Goal: Information Seeking & Learning: Learn about a topic

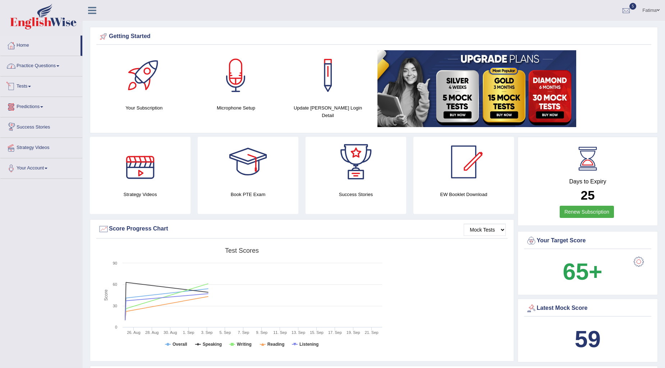
click at [61, 67] on link "Practice Questions" at bounding box center [41, 65] width 82 height 18
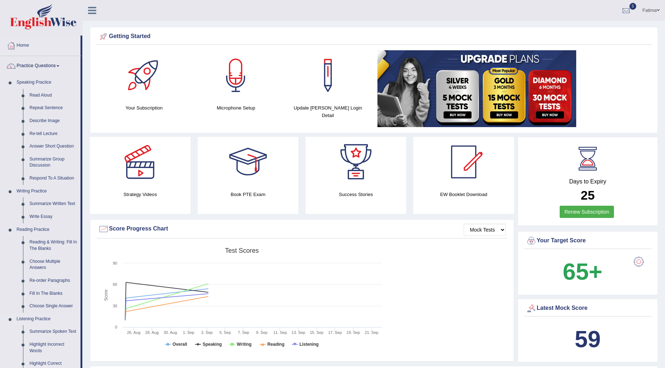
drag, startPoint x: 52, startPoint y: 276, endPoint x: 56, endPoint y: 283, distance: 8.2
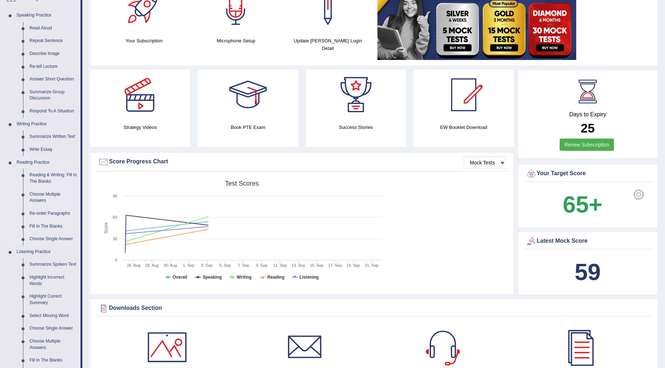
scroll to position [40, 0]
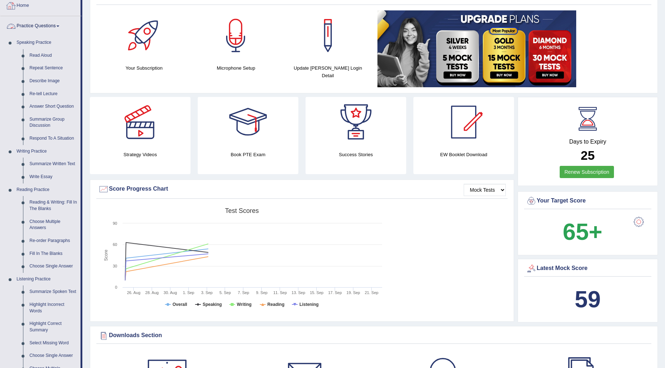
click at [58, 22] on link "Practice Questions" at bounding box center [40, 25] width 80 height 18
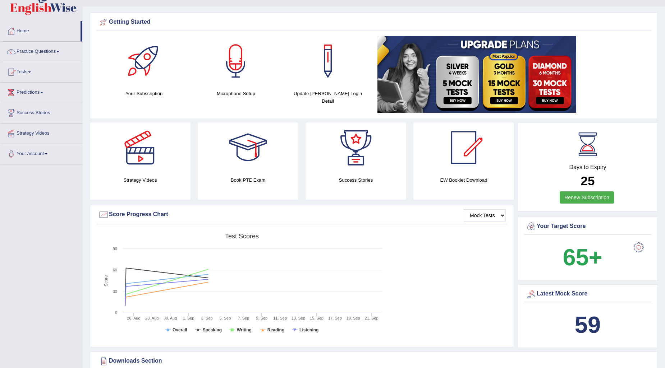
scroll to position [0, 0]
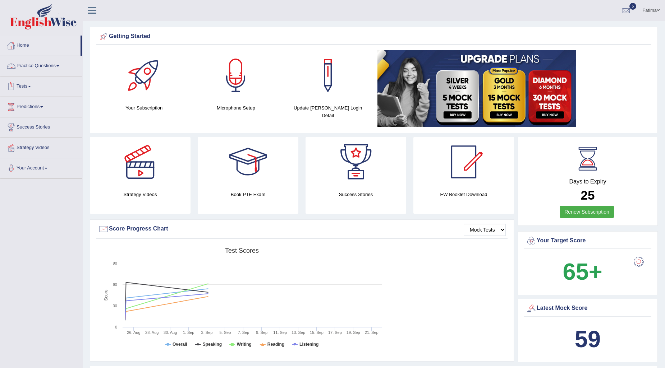
click at [40, 59] on link "Practice Questions" at bounding box center [41, 65] width 82 height 18
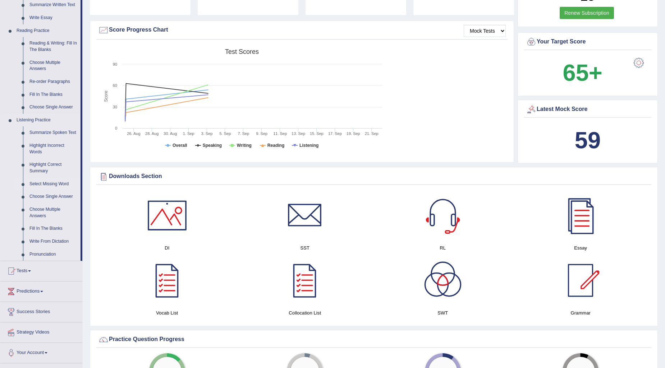
scroll to position [200, 0]
click at [53, 130] on link "Summarize Spoken Text" at bounding box center [53, 132] width 54 height 13
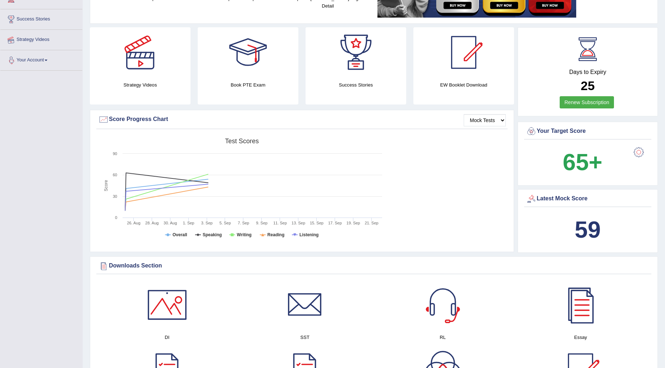
scroll to position [215, 0]
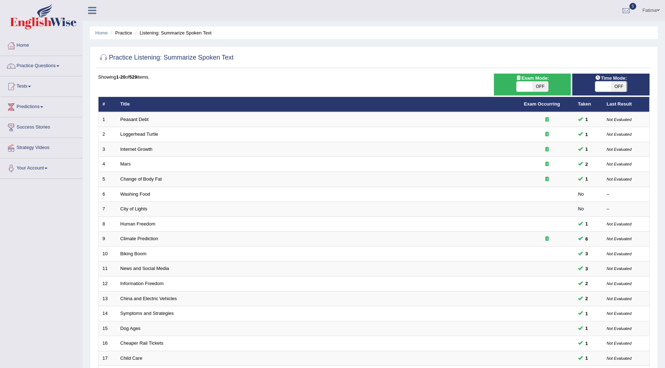
click at [550, 87] on div "ON OFF" at bounding box center [532, 86] width 70 height 11
click at [540, 85] on span "OFF" at bounding box center [540, 87] width 16 height 10
checkbox input "true"
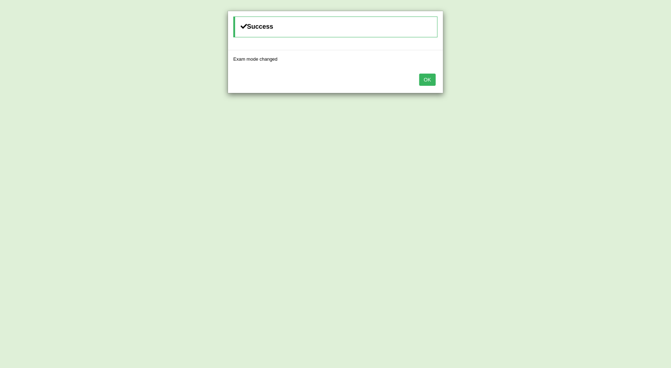
click at [427, 77] on button "OK" at bounding box center [427, 80] width 17 height 12
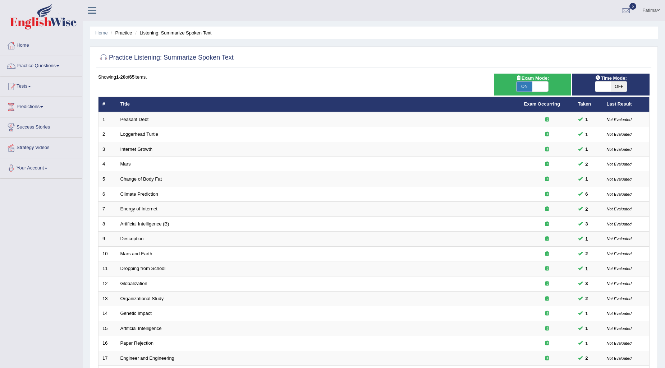
click at [620, 85] on span "OFF" at bounding box center [619, 87] width 16 height 10
checkbox input "true"
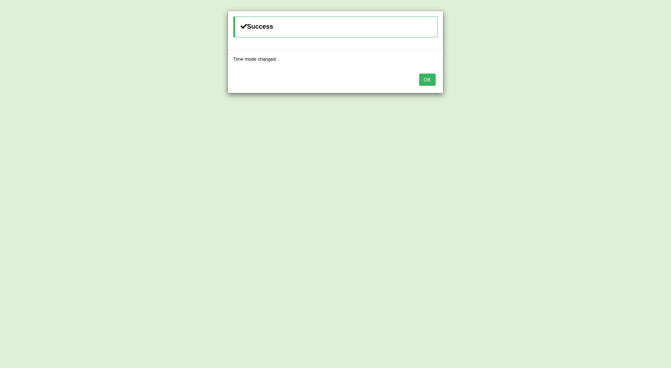
click at [426, 83] on button "OK" at bounding box center [427, 80] width 17 height 12
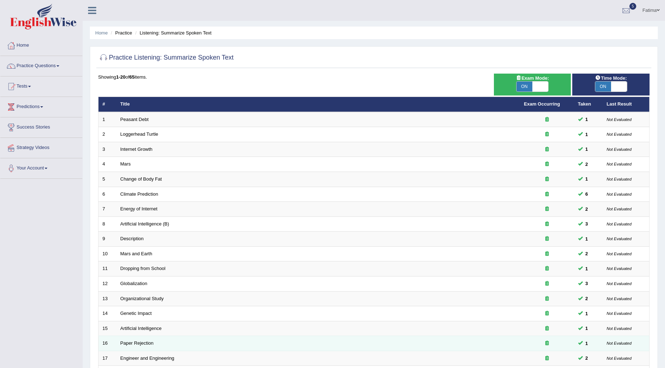
scroll to position [107, 0]
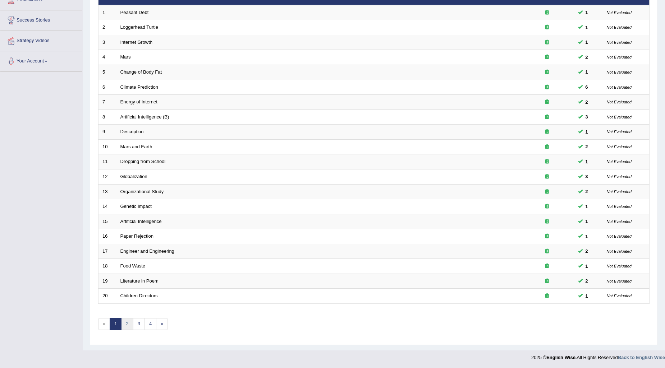
click at [129, 318] on link "2" at bounding box center [127, 324] width 12 height 12
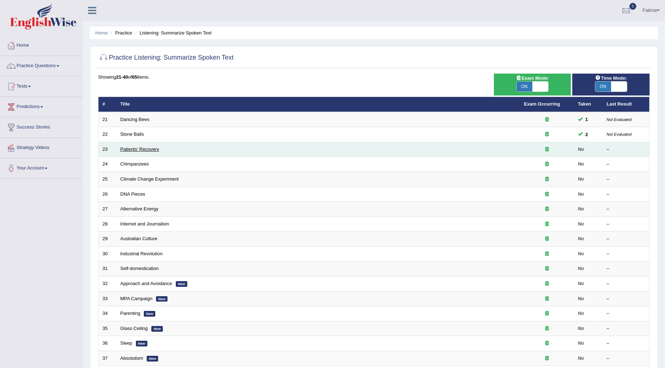
click at [152, 147] on link "Patients' Recovery" at bounding box center [139, 149] width 39 height 5
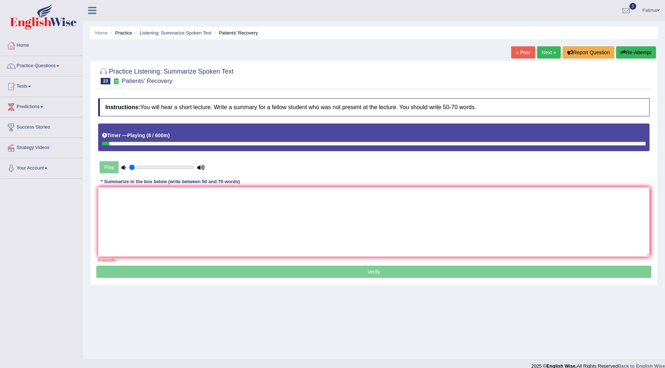
click at [636, 49] on button "Re-Attempt" at bounding box center [636, 52] width 40 height 12
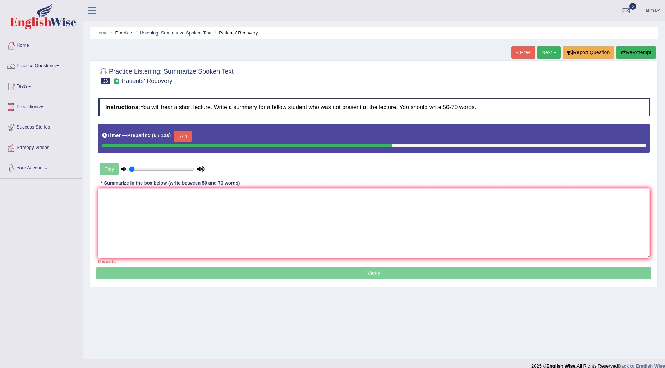
click at [188, 137] on button "Skip" at bounding box center [183, 136] width 18 height 11
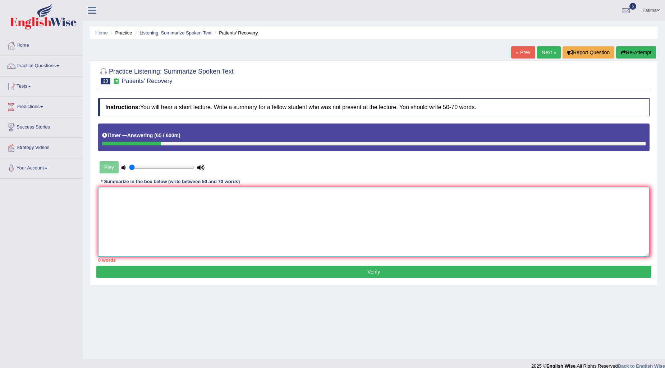
drag, startPoint x: 475, startPoint y: 232, endPoint x: 485, endPoint y: 237, distance: 11.1
click at [482, 236] on textarea at bounding box center [373, 222] width 551 height 70
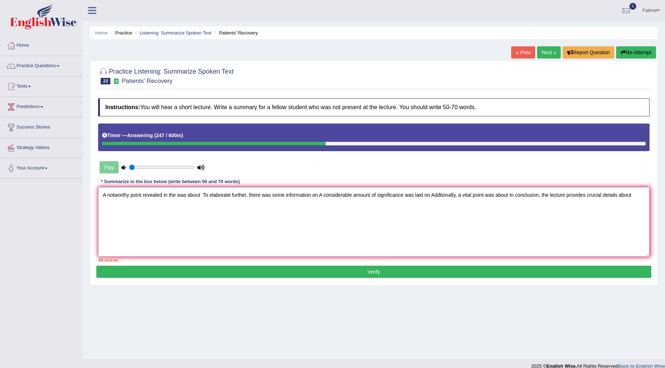
click at [200, 198] on textarea "A notworthy point revealed in the was about To elaborate further, there was som…" at bounding box center [373, 222] width 551 height 70
click at [201, 194] on textarea "A notworthy point revealed in the was about To elaborate further, there was som…" at bounding box center [373, 222] width 551 height 70
click at [377, 195] on textarea "A notworthy point revealed in the was about long story hospital design. To elab…" at bounding box center [373, 222] width 551 height 70
click at [585, 196] on textarea "A notworthy point revealed in the was about long story hospital design. To elab…" at bounding box center [373, 222] width 551 height 70
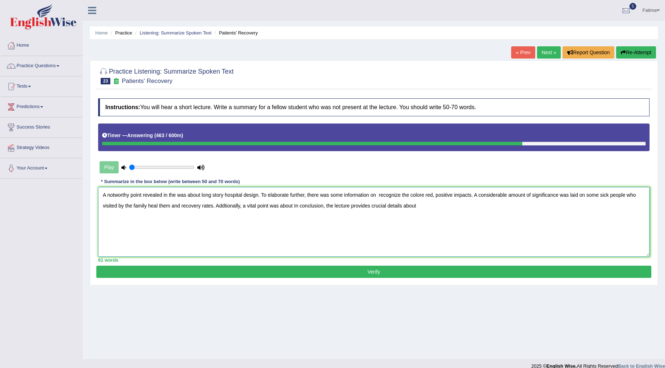
click at [418, 207] on textarea "A notworthy point revealed in the was about long story hospital design. To elab…" at bounding box center [373, 222] width 551 height 70
type textarea "A notworthy point revealed in the was about long story hospital design. To elab…"
click at [367, 272] on button "Verify" at bounding box center [373, 272] width 555 height 12
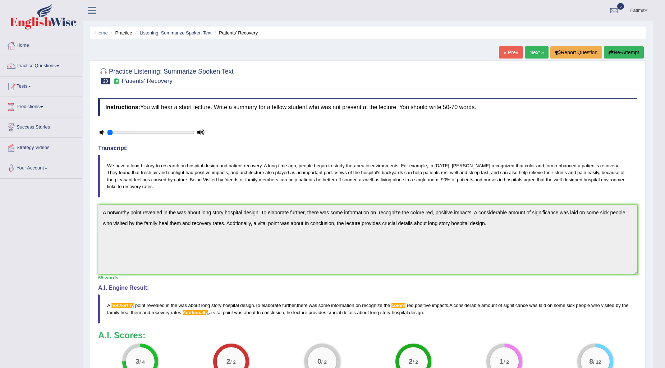
click at [531, 55] on link "Next »" at bounding box center [537, 52] width 24 height 12
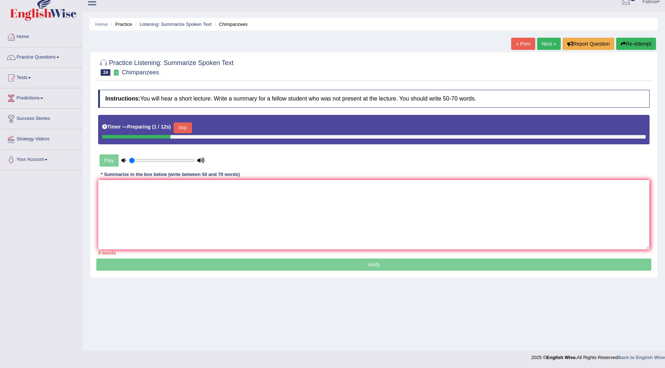
click at [191, 126] on button "Skip" at bounding box center [183, 128] width 18 height 11
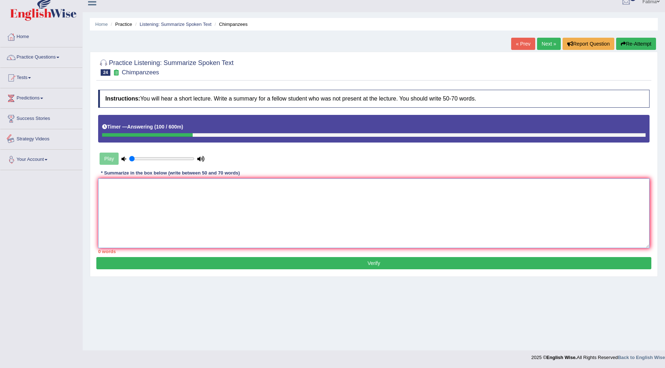
click at [200, 191] on textarea at bounding box center [373, 214] width 551 height 70
type textarea "T"
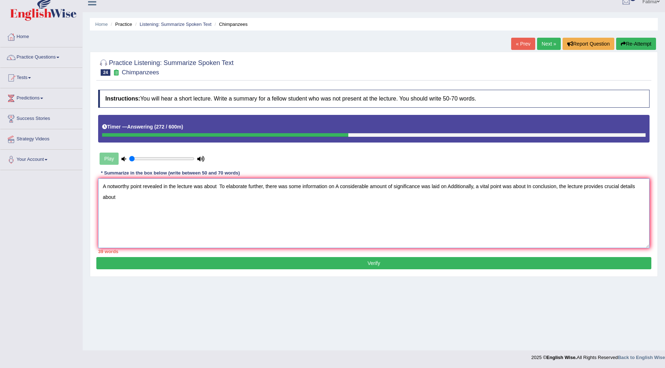
click at [220, 186] on textarea "A notworthy point revealed in the lecture was about To elaborate further, there…" at bounding box center [373, 214] width 551 height 70
click at [219, 184] on textarea "A notworthy point revealed in the lecture was about To elaborate further, there…" at bounding box center [373, 214] width 551 height 70
click at [217, 185] on textarea "A notworthy point revealed in the lecture was about To elaborate further, there…" at bounding box center [373, 214] width 551 height 70
click at [219, 188] on textarea "A notworthy point revealed in the lecture was about To elaborate further, there…" at bounding box center [373, 214] width 551 height 70
click at [217, 185] on textarea "A notworthy point revealed in the lecture was about To elaborate further, there…" at bounding box center [373, 214] width 551 height 70
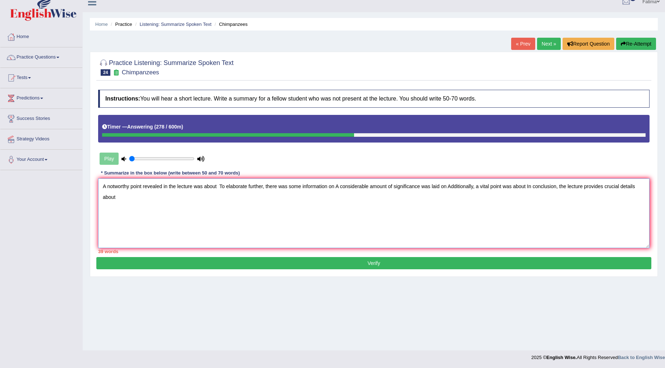
click at [219, 185] on textarea "A notworthy point revealed in the lecture was about To elaborate further, there…" at bounding box center [373, 214] width 551 height 70
click at [218, 186] on textarea "A notworthy point revealed in the lecture was about To elaborate further, there…" at bounding box center [373, 214] width 551 height 70
drag, startPoint x: 457, startPoint y: 185, endPoint x: 458, endPoint y: 196, distance: 10.5
click at [457, 185] on textarea "A notworthy point revealed in the lecture was about human right project and cho…" at bounding box center [373, 214] width 551 height 70
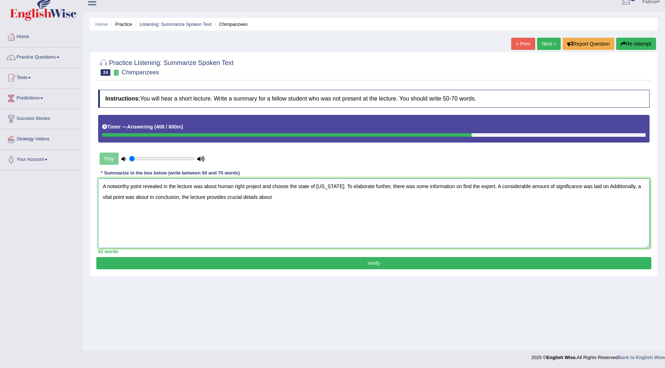
drag, startPoint x: 488, startPoint y: 184, endPoint x: 488, endPoint y: 189, distance: 5.0
click at [488, 185] on textarea "A notworthy point revealed in the lecture was about human right project and cho…" at bounding box center [373, 214] width 551 height 70
drag, startPoint x: 157, startPoint y: 196, endPoint x: 159, endPoint y: 211, distance: 15.2
click at [157, 200] on textarea "A notworthy point revealed in the lecture was about human right project and cho…" at bounding box center [373, 214] width 551 height 70
drag, startPoint x: 306, startPoint y: 195, endPoint x: 304, endPoint y: 207, distance: 12.4
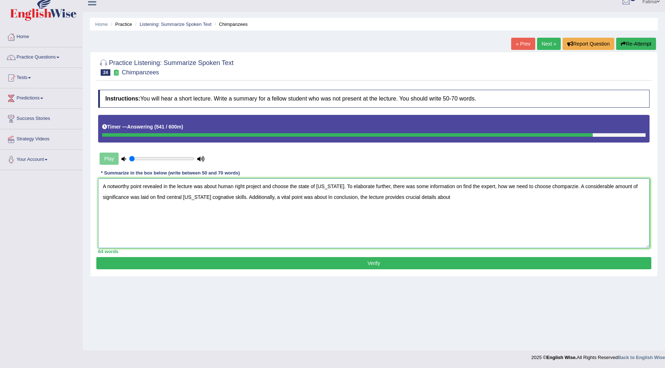
click at [306, 201] on textarea "A notworthy point revealed in the lecture was about human right project and cho…" at bounding box center [373, 214] width 551 height 70
drag, startPoint x: 390, startPoint y: 195, endPoint x: 389, endPoint y: 211, distance: 15.9
click at [390, 198] on textarea "A notworthy point revealed in the lecture was about human right project and cho…" at bounding box center [373, 214] width 551 height 70
click at [505, 198] on textarea "A notworthy point revealed in the lecture was about human right project and cho…" at bounding box center [373, 214] width 551 height 70
type textarea "A notworthy point revealed in the lecture was about human right project and cho…"
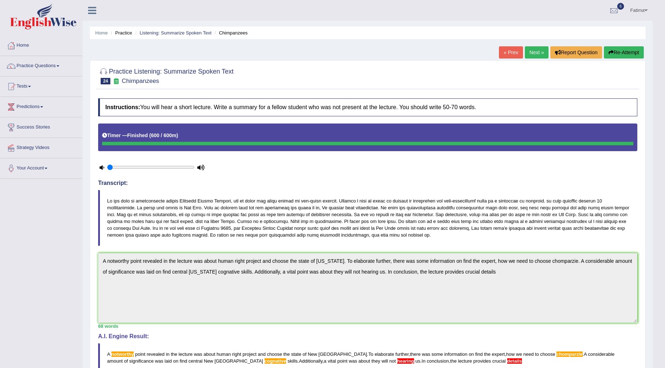
click at [647, 10] on span at bounding box center [646, 10] width 3 height 5
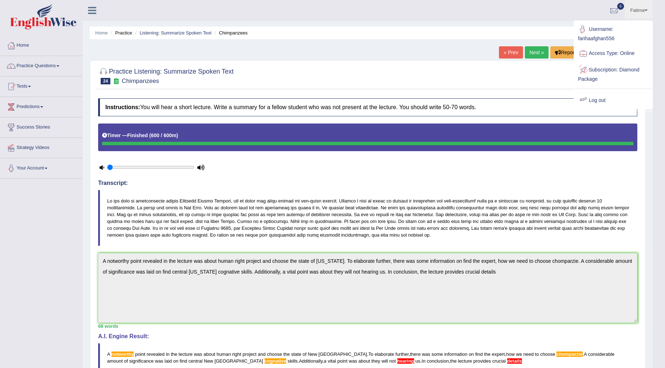
click at [601, 102] on link "Log out" at bounding box center [613, 100] width 78 height 17
